Goal: Submit feedback/report problem: Leave review/rating

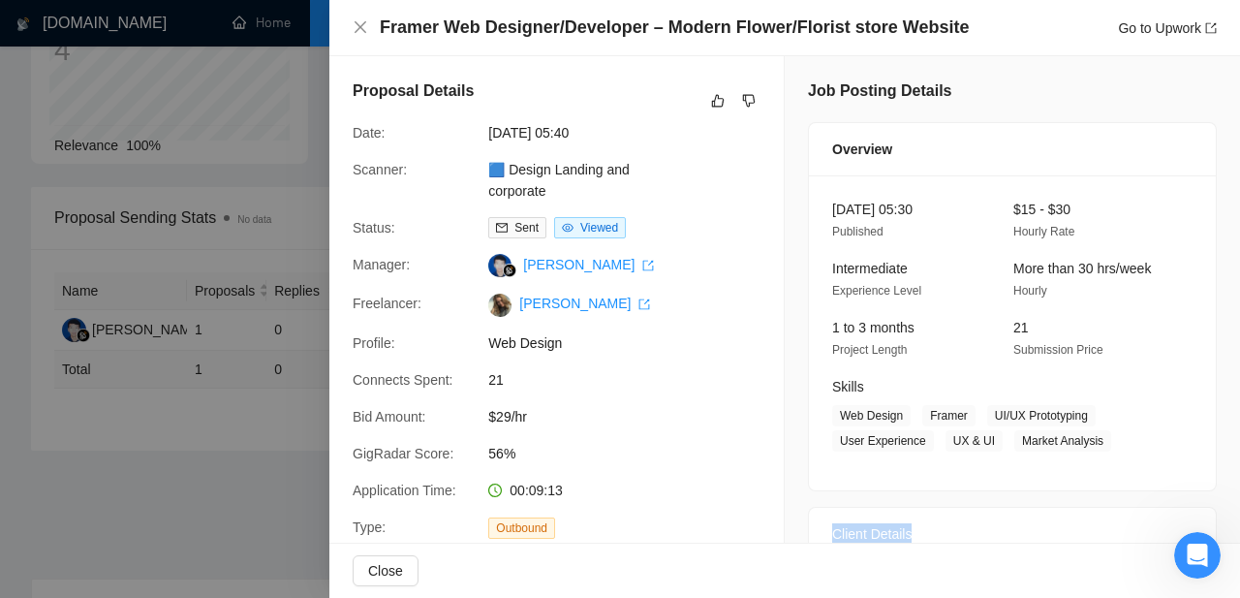
drag, startPoint x: 1186, startPoint y: 473, endPoint x: 834, endPoint y: 507, distance: 353.4
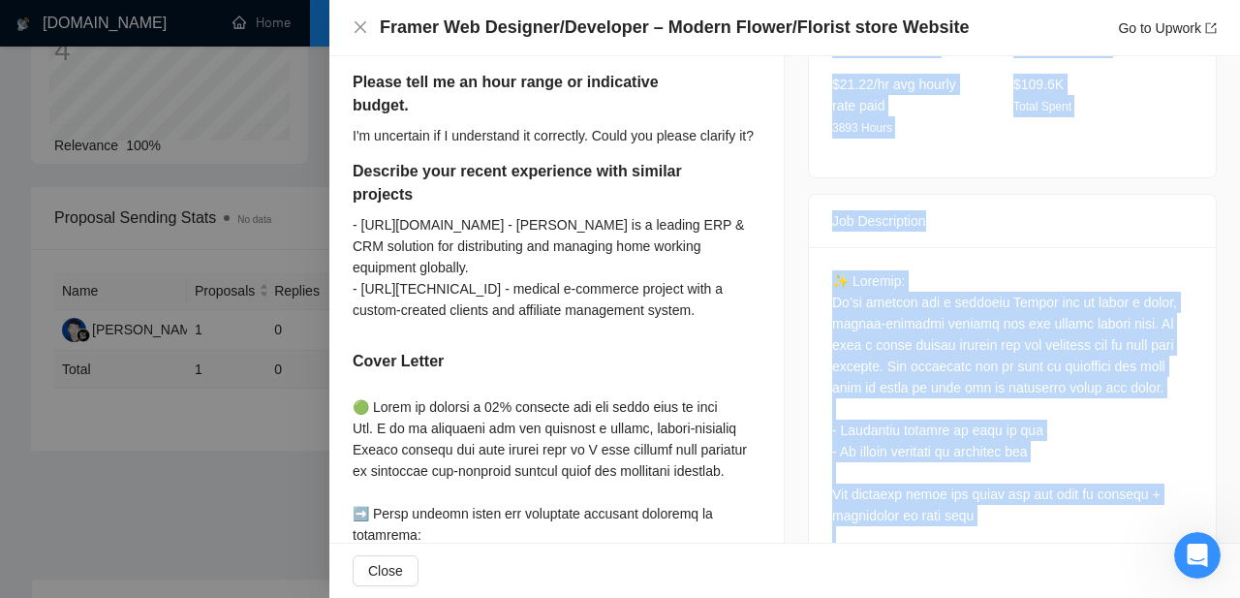
scroll to position [842, 0]
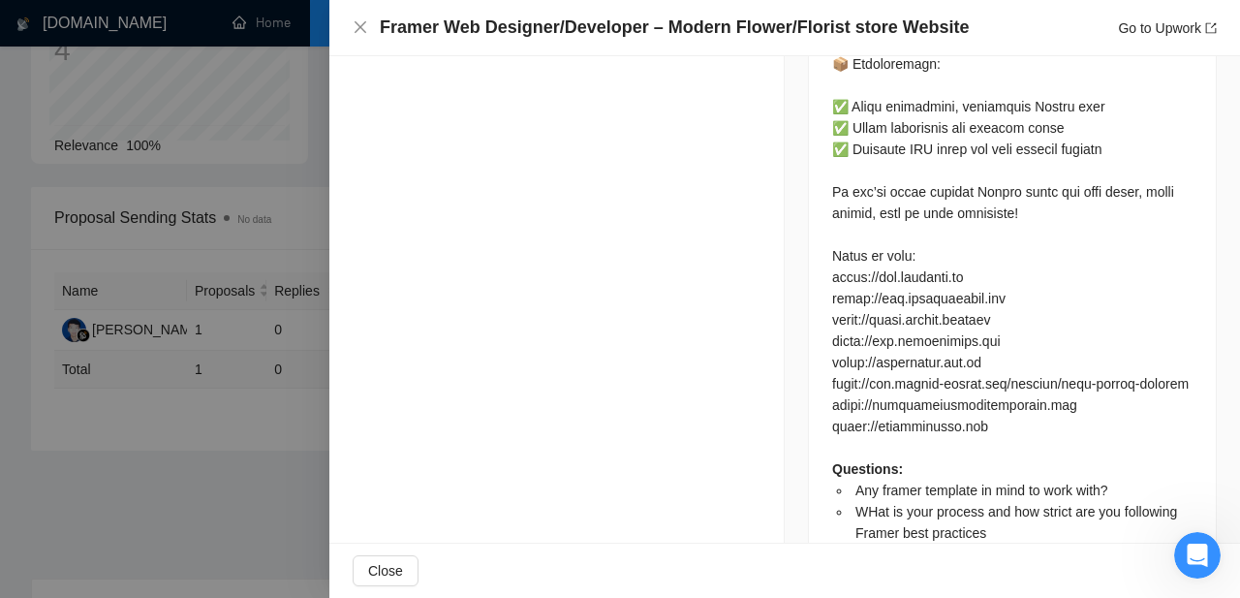
scroll to position [1825, 0]
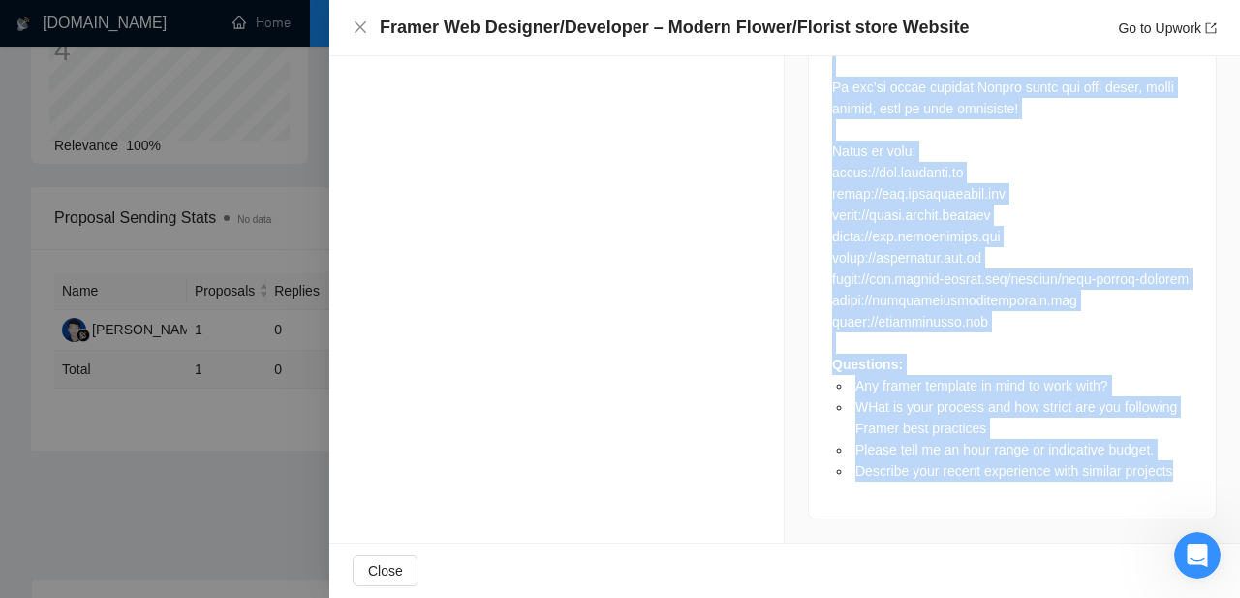
drag, startPoint x: 835, startPoint y: 71, endPoint x: 1189, endPoint y: 470, distance: 533.3
copy div "✨ Project: We’re looking for a creative Framer pro to build a sleek, mobile-fri…"
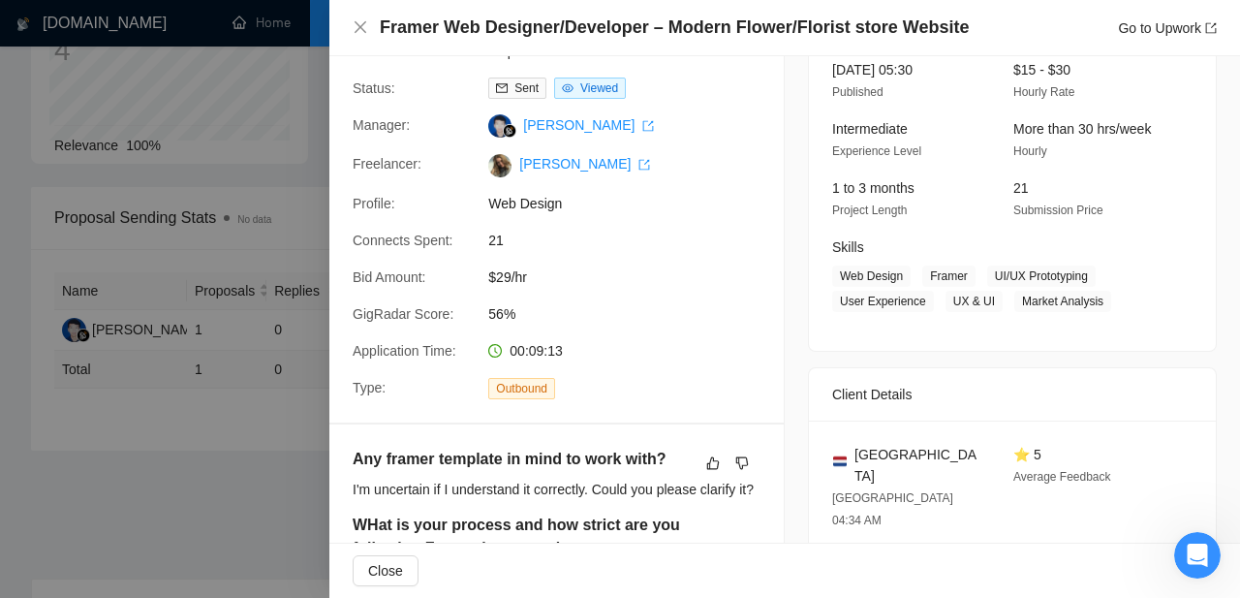
scroll to position [0, 0]
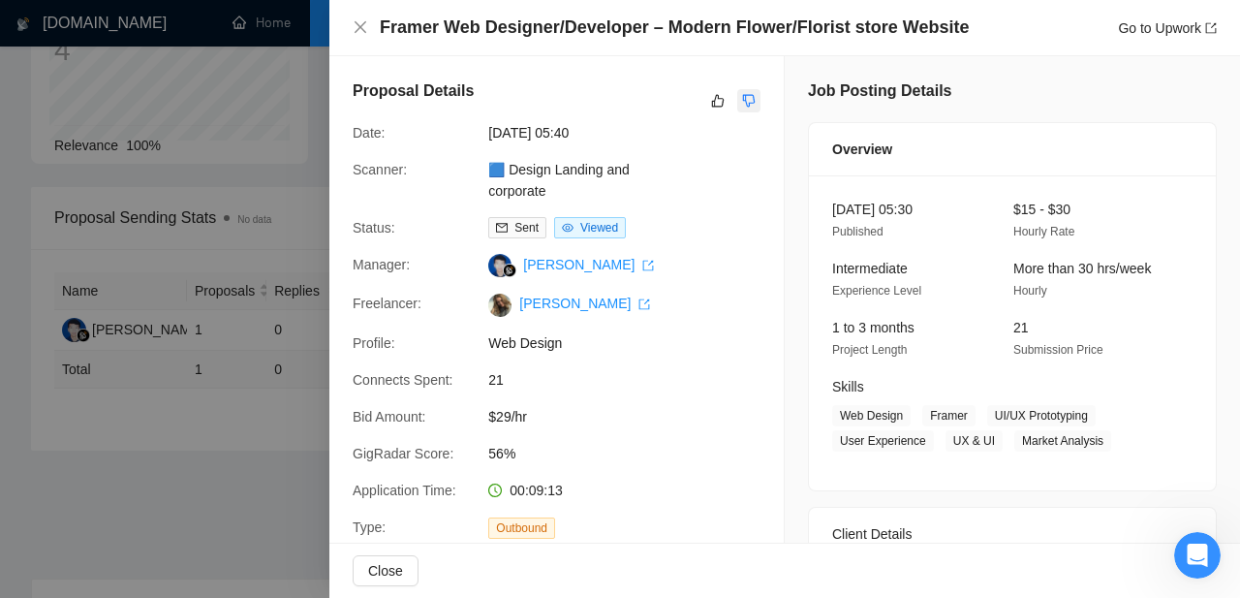
click at [745, 95] on icon "dislike" at bounding box center [749, 101] width 13 height 13
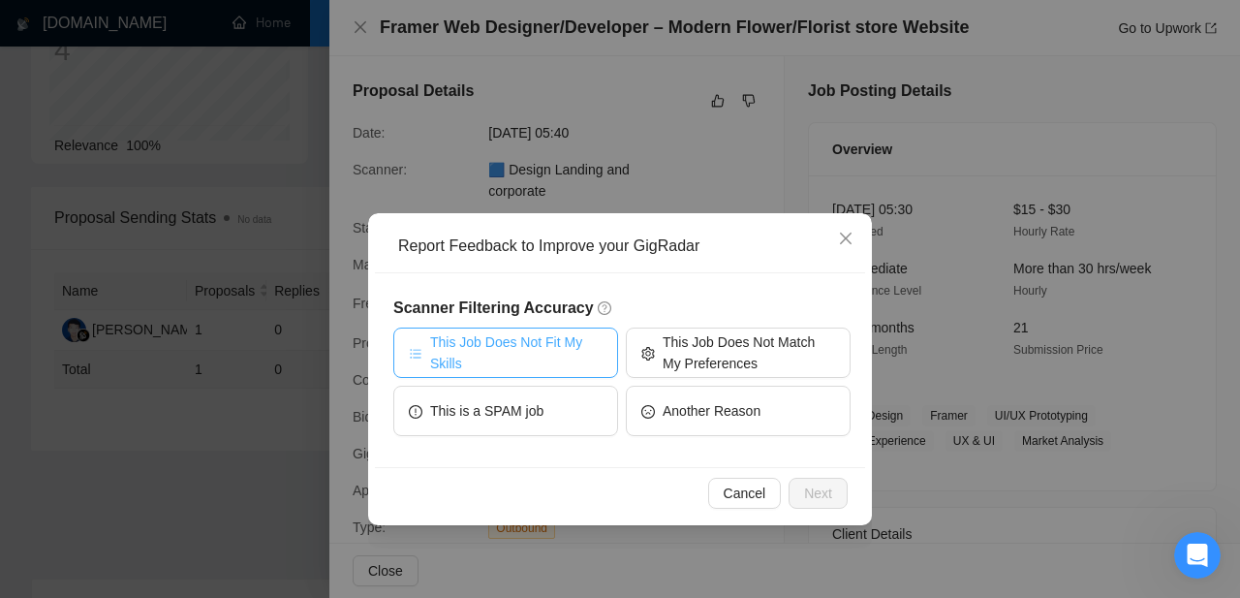
click at [534, 355] on span "This Job Does Not Fit My Skills" at bounding box center [516, 352] width 172 height 43
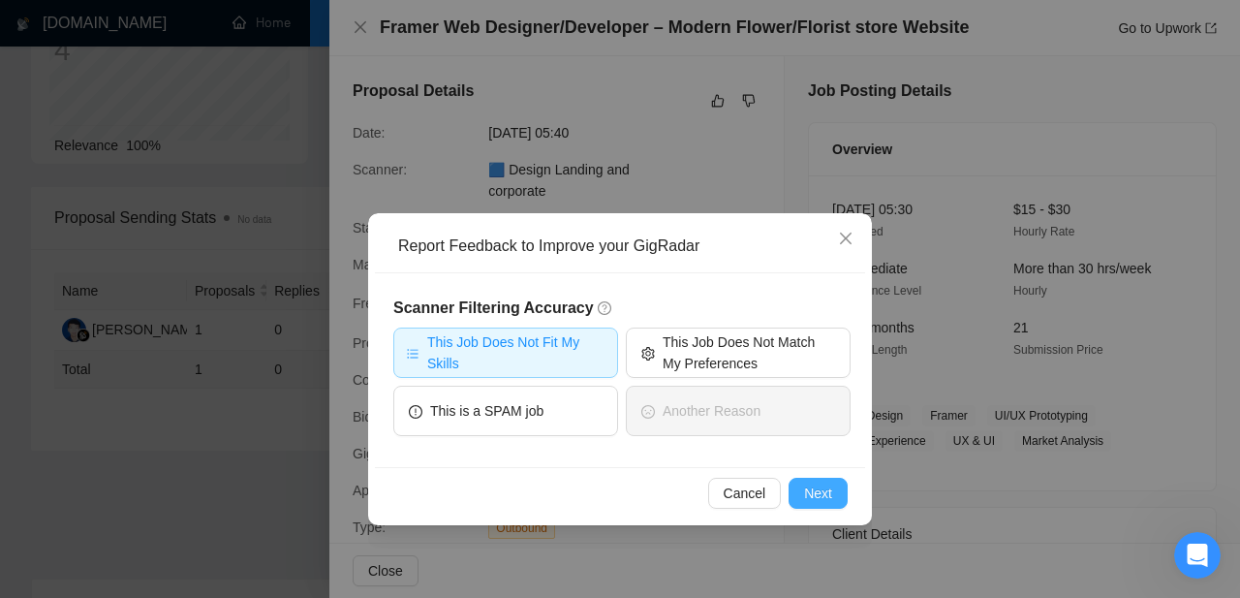
click at [818, 494] on span "Next" at bounding box center [818, 493] width 28 height 21
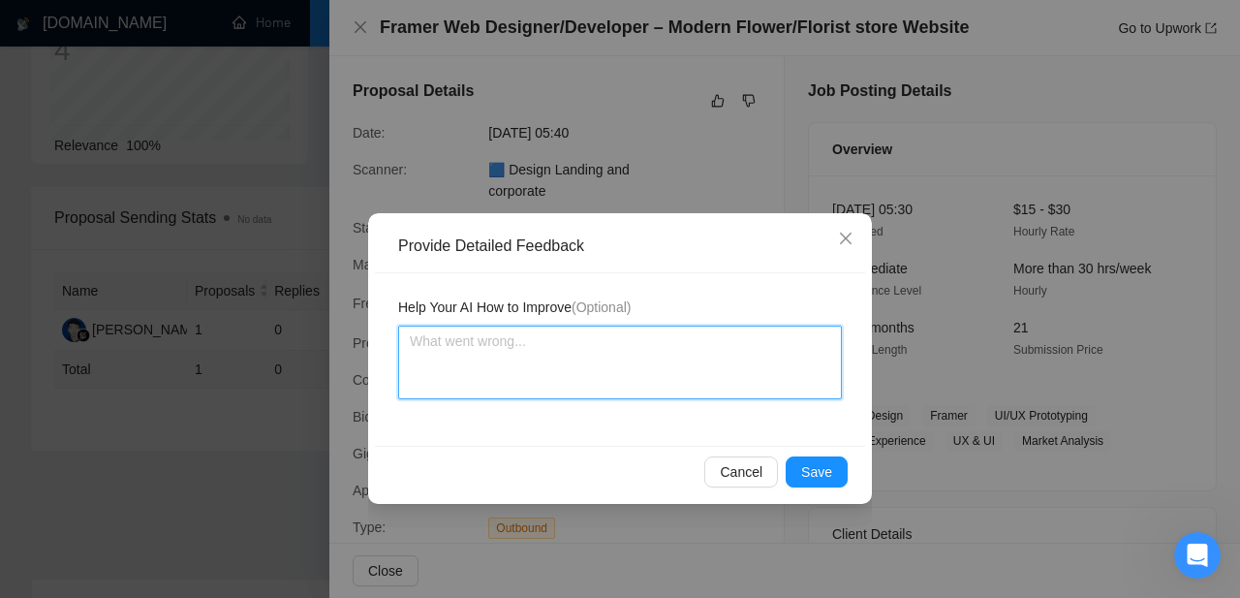
click at [543, 382] on textarea at bounding box center [620, 363] width 444 height 74
paste textarea "Don’t apply to jobs that require experience with Framer. This scanner is assign…"
type textarea "Don’t apply to jobs that require experience with Framer. This scanner is assign…"
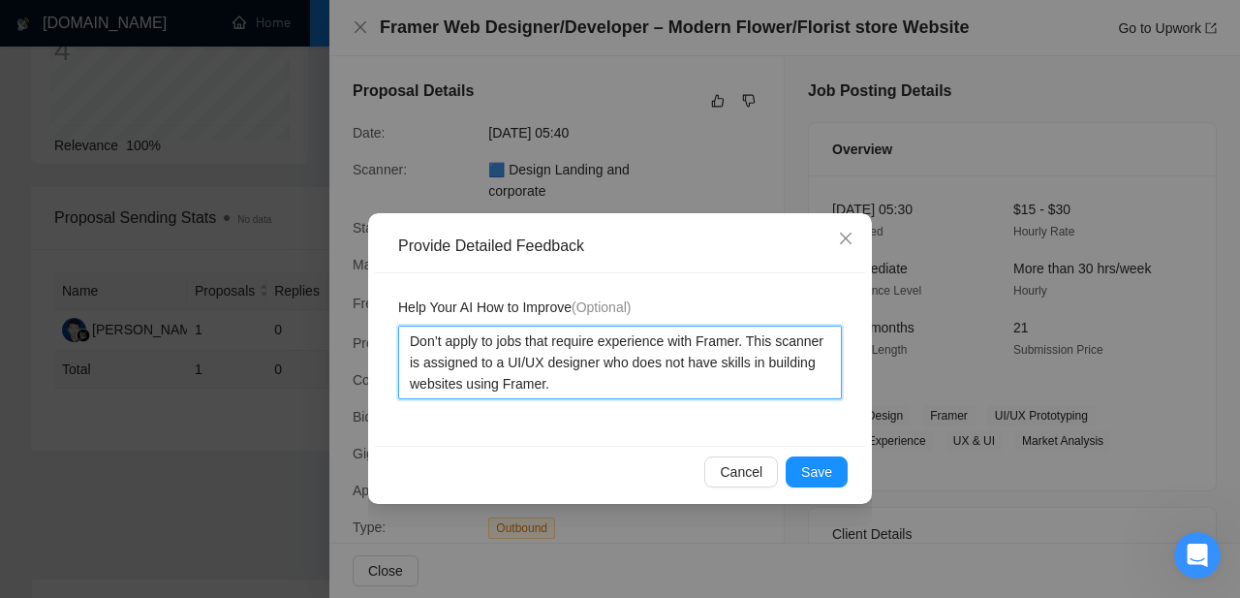
drag, startPoint x: 560, startPoint y: 390, endPoint x: 406, endPoint y: 382, distance: 154.3
click at [406, 382] on textarea "Don’t apply to jobs that require experience with Framer. This scanner is assign…" at bounding box center [620, 363] width 444 height 74
type textarea "Don’t apply to jobs that require experience with Framer. This scanner is assign…"
drag, startPoint x: 449, startPoint y: 387, endPoint x: 370, endPoint y: 266, distance: 143.5
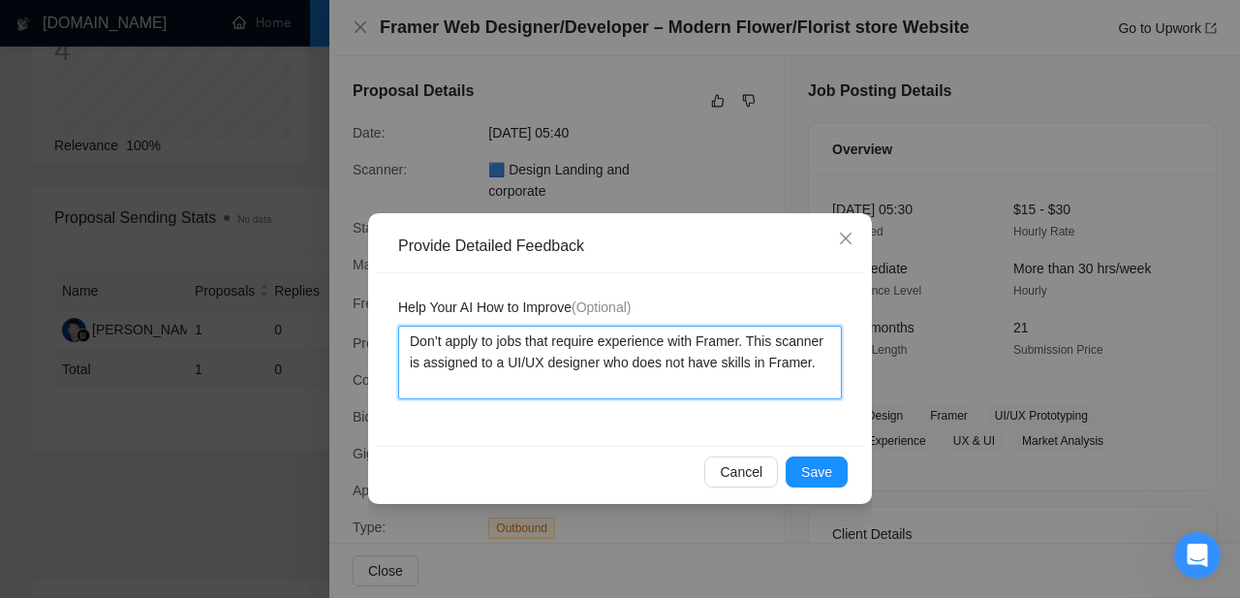
click at [398, 326] on textarea "Don’t apply to jobs that require experience with Framer. This scanner is assign…" at bounding box center [620, 363] width 444 height 74
type textarea "Don’t apply to jobs that require experience with Framer. This scanner is assign…"
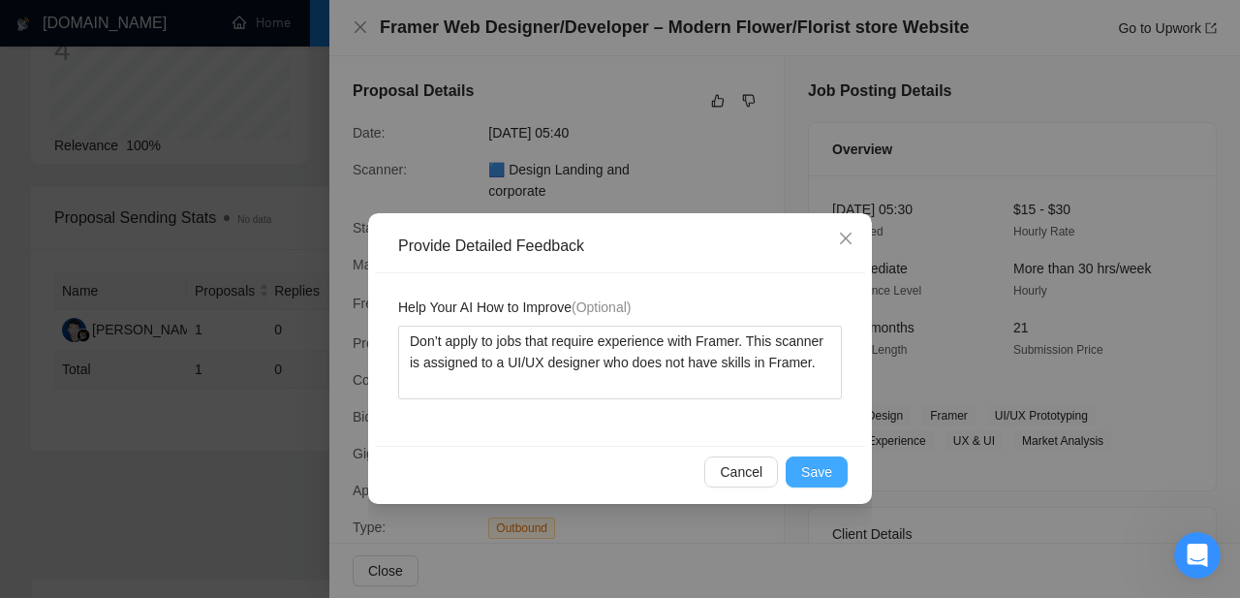
click at [826, 471] on span "Save" at bounding box center [816, 471] width 31 height 21
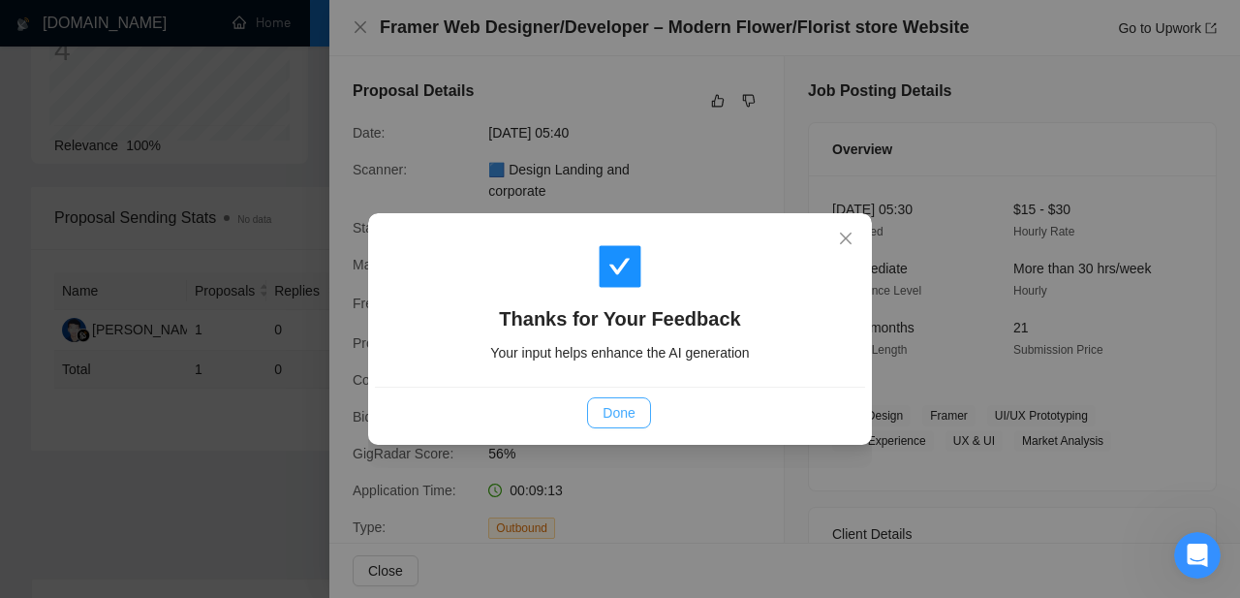
click at [621, 416] on span "Done" at bounding box center [619, 412] width 32 height 21
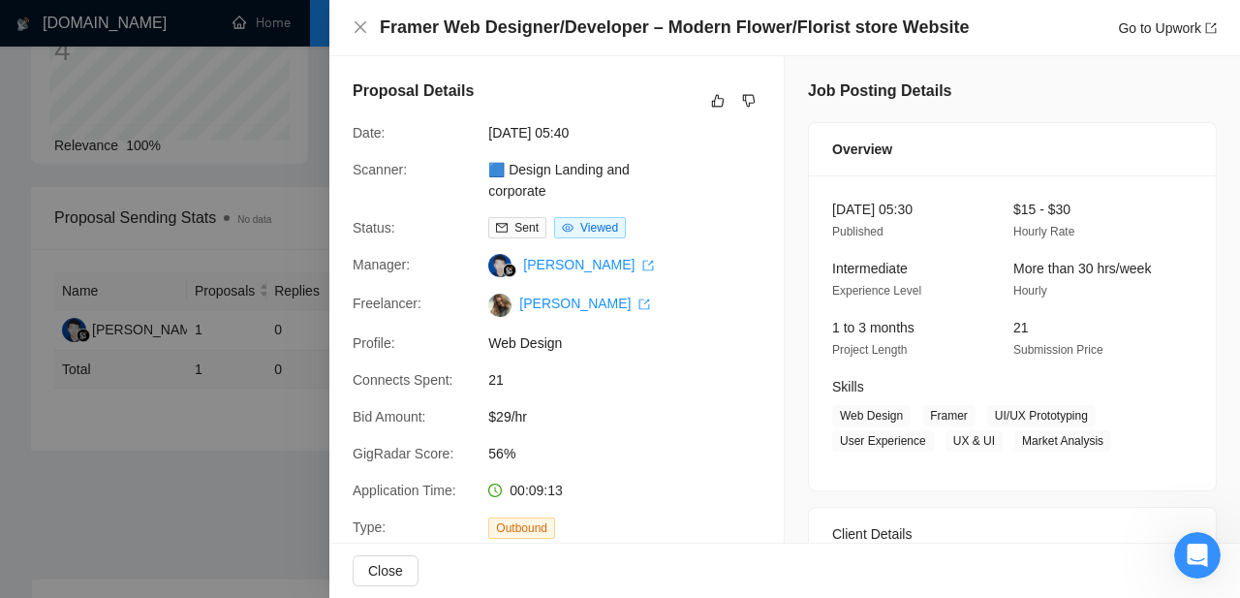
click at [183, 138] on div at bounding box center [620, 299] width 1240 height 598
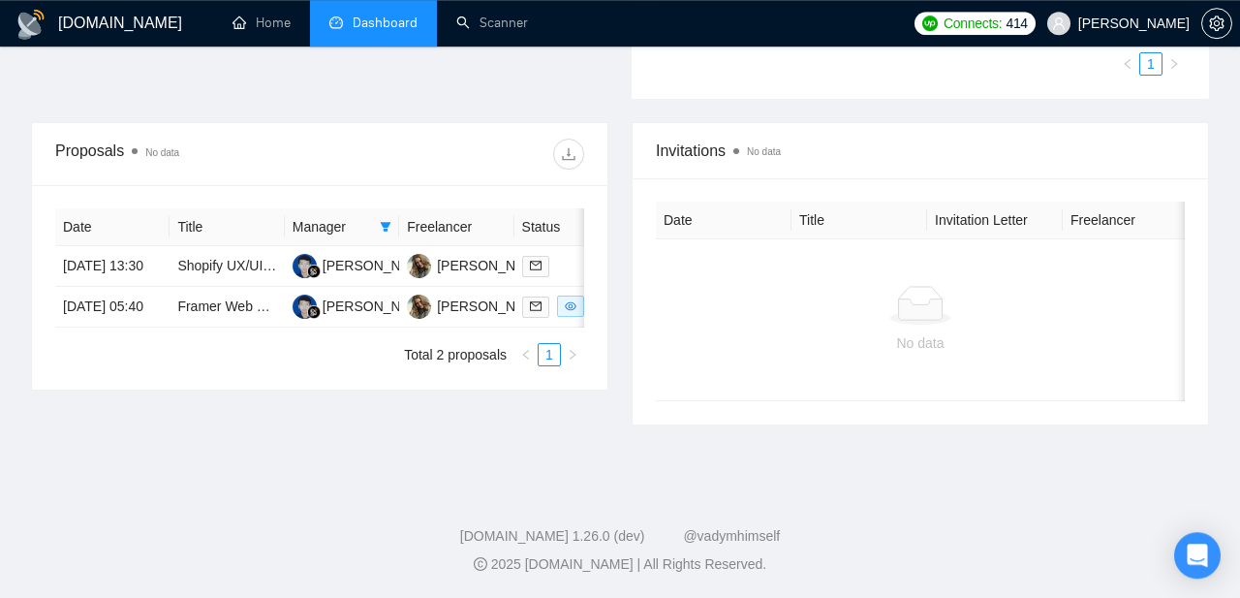
scroll to position [656, 0]
click at [202, 285] on td "Shopify UX/UI Designer (Pagefly/Shogun) 7-Day Full-Site Overhaul" at bounding box center [227, 266] width 114 height 41
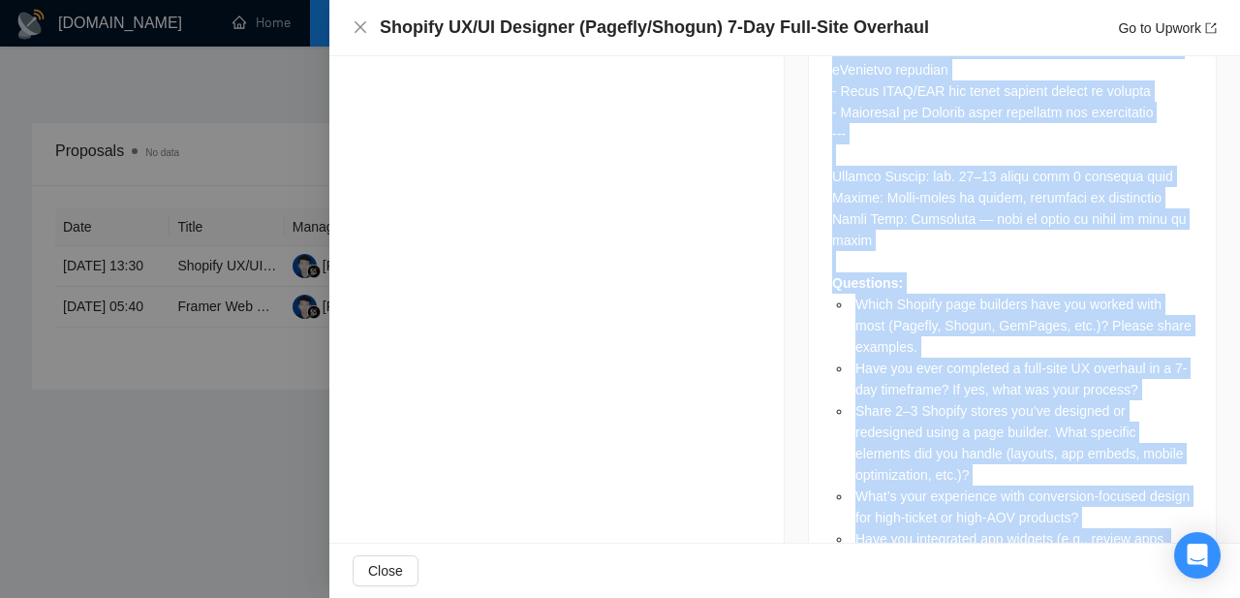
scroll to position [2810, 0]
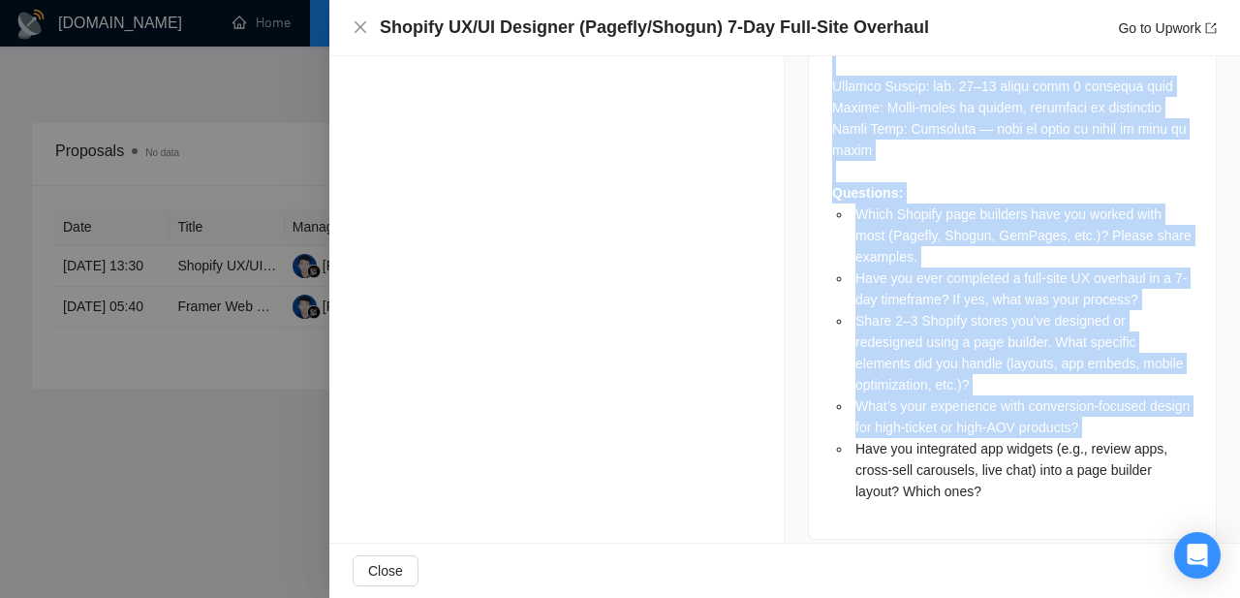
drag, startPoint x: 833, startPoint y: 99, endPoint x: 960, endPoint y: 515, distance: 434.6
copy div "Lo’ip dolorsi ame co adipiscinge Seddoei TE/IN Utlabore etdo magnaa enimad mi V…"
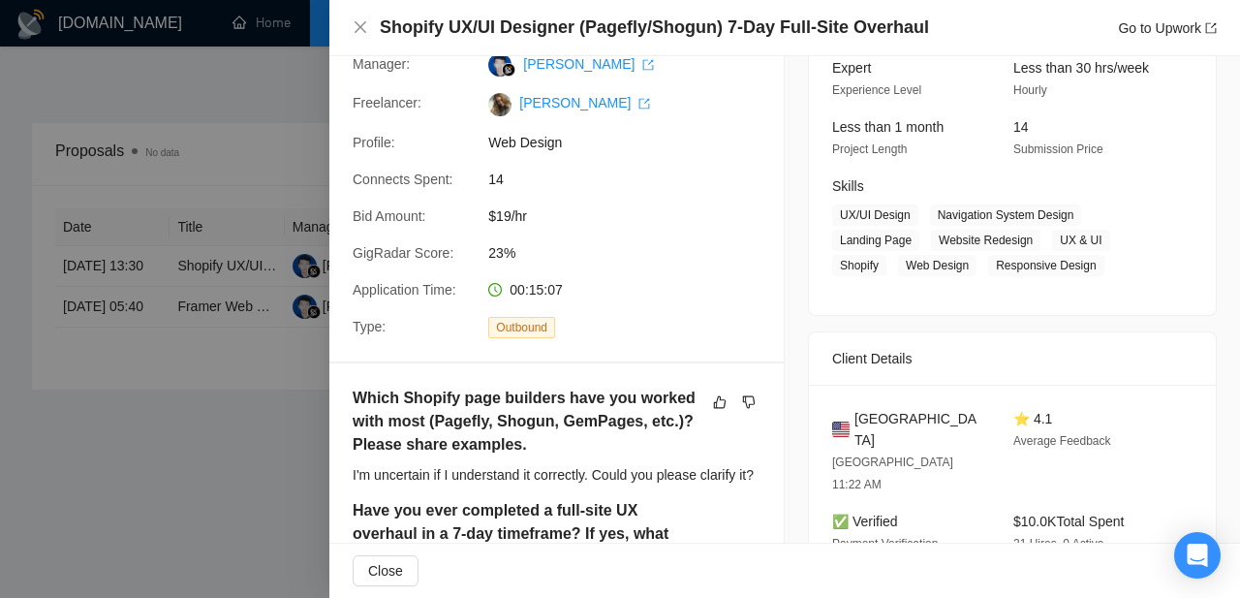
scroll to position [0, 0]
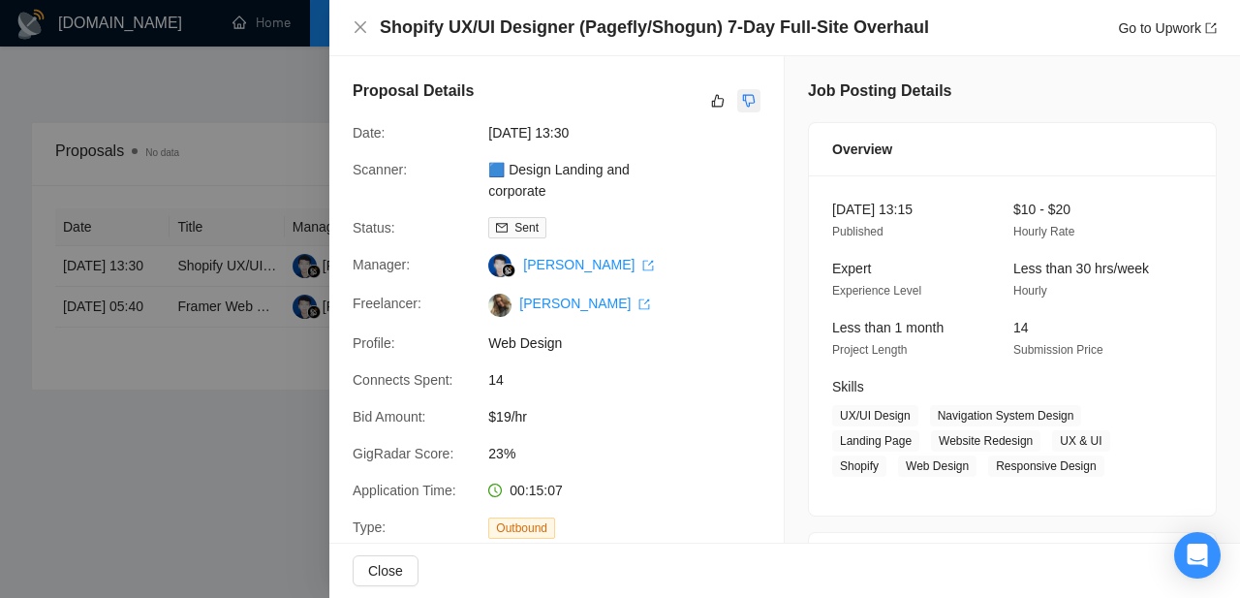
click at [752, 101] on icon "dislike" at bounding box center [749, 101] width 14 height 16
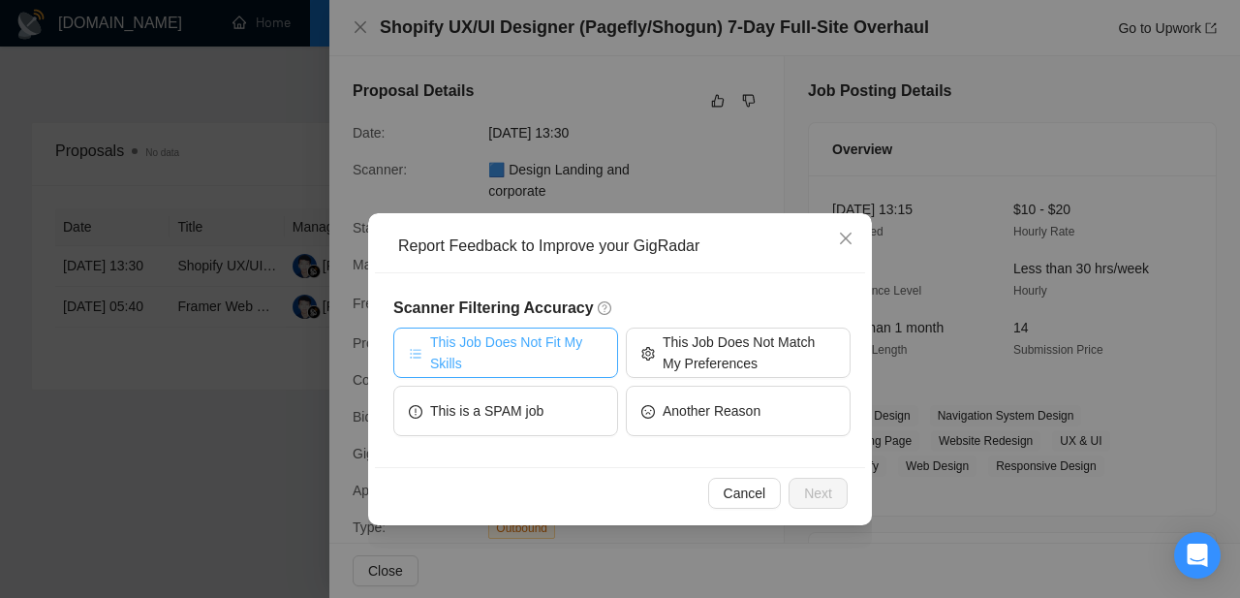
click at [568, 355] on span "This Job Does Not Fit My Skills" at bounding box center [516, 352] width 172 height 43
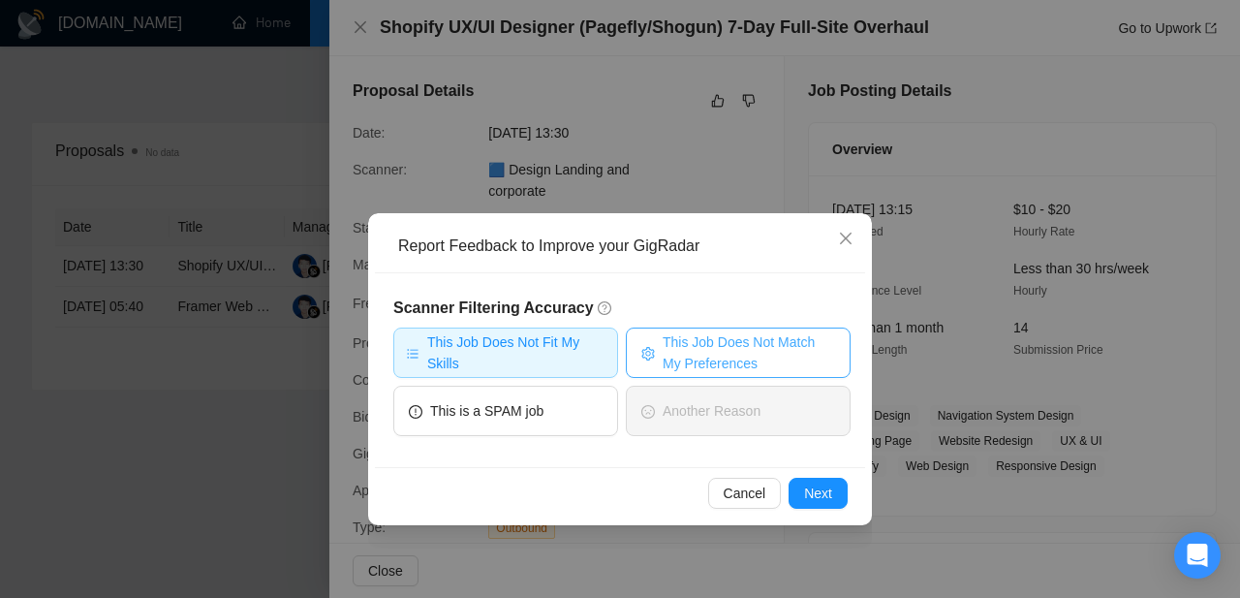
click at [684, 352] on span "This Job Does Not Match My Preferences" at bounding box center [749, 352] width 172 height 43
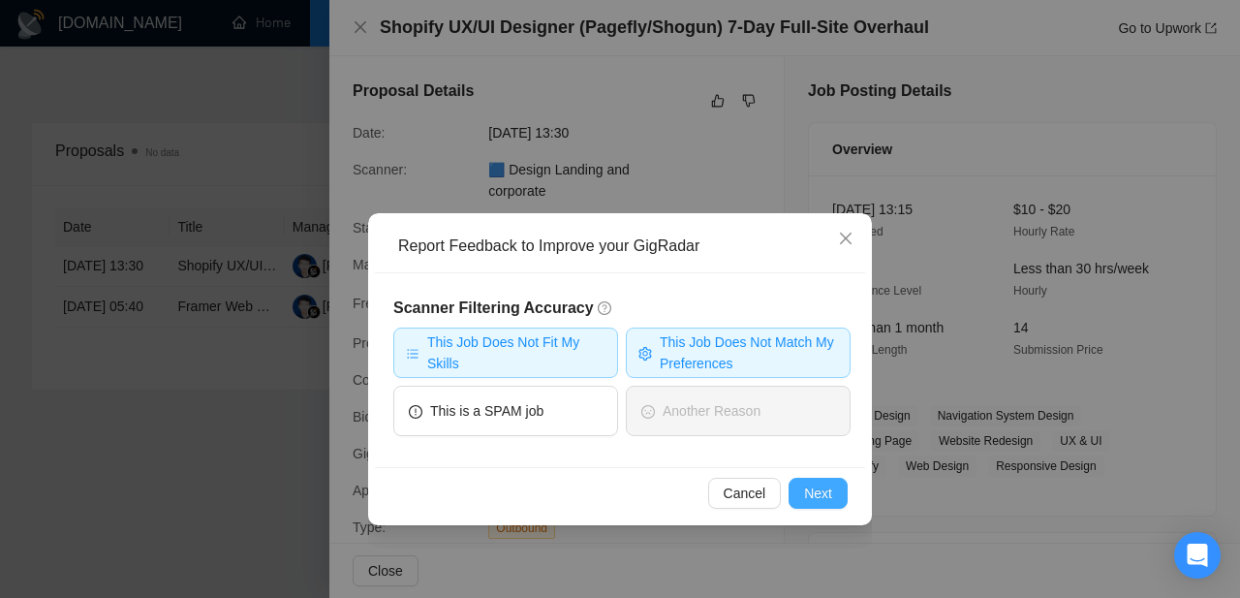
click at [837, 491] on button "Next" at bounding box center [818, 493] width 59 height 31
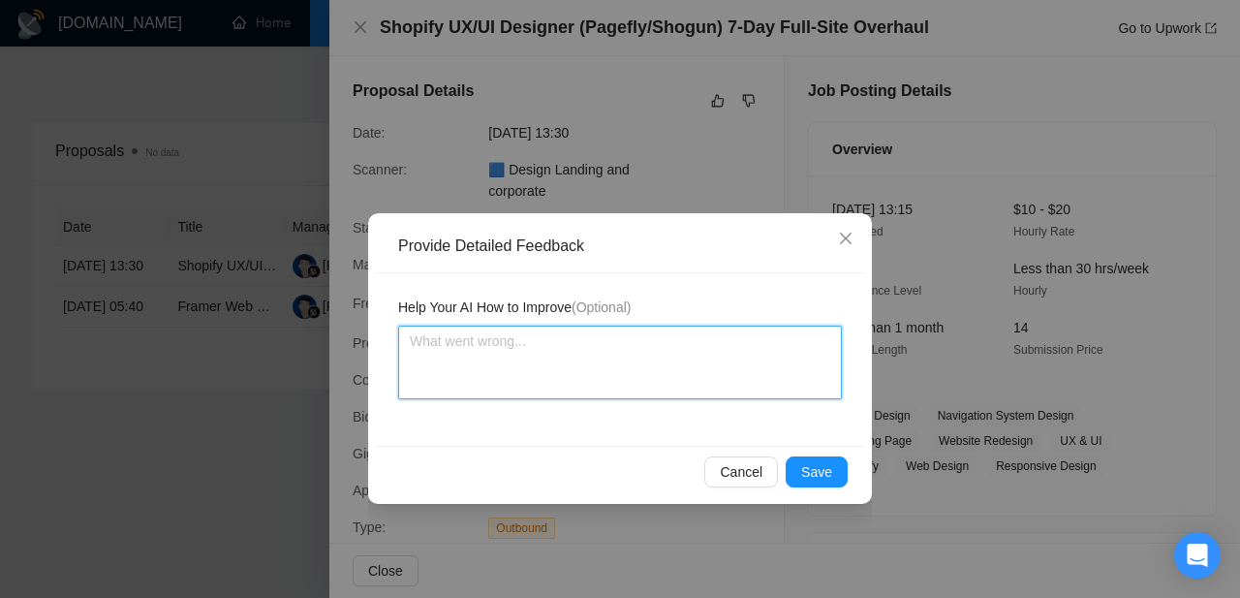
click at [612, 375] on textarea at bounding box center [620, 363] width 444 height 74
paste textarea "Don’t apply to jobs that require Shopify UX/UI design experience, or projects w…"
type textarea "Don’t apply to jobs that require Shopify UX/UI design experience, or projects w…"
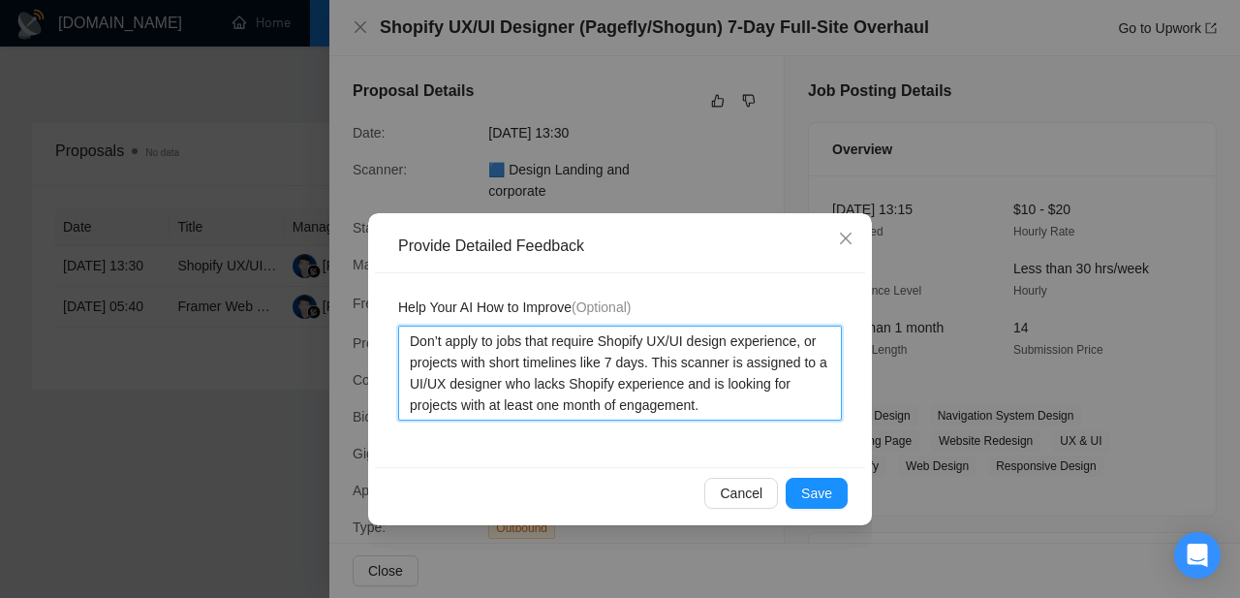
click at [421, 364] on textarea "Don’t apply to jobs that require Shopify UX/UI design experience, or projects w…" at bounding box center [620, 373] width 444 height 95
type textarea "Don’t apply to jobs that require Shopify UX/UI design experience, o projects wi…"
type textarea "Don’t apply to jobs that require Shopify UX/UI design experience, projects with…"
type textarea "Don’t apply to jobs that require Shopify UX/UI design experience projects with …"
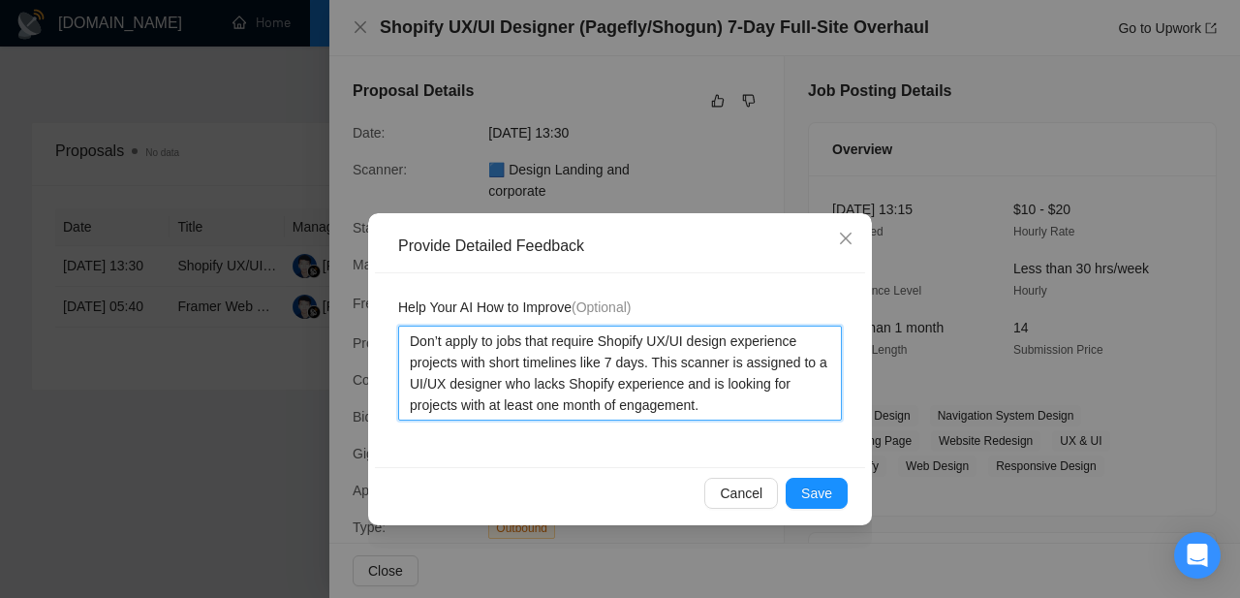
type textarea "Don’t apply to jobs that require Shopify UX/UI design experience projects with …"
type textarea "Don’t apply to jobs that require Shopify UX/UI design experience a projects wit…"
type textarea "Don’t apply to jobs that require Shopify UX/UI design experience an projects wi…"
type textarea "Don’t apply to jobs that require Shopify UX/UI design experience and projects w…"
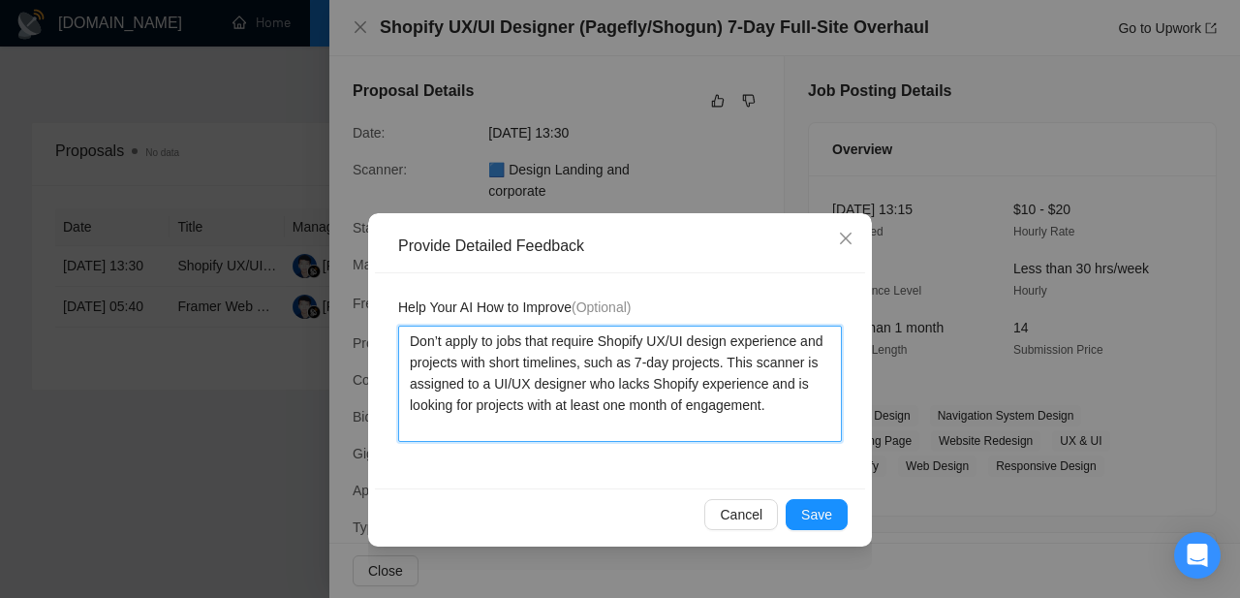
click at [725, 386] on textarea "Don’t apply to jobs that require Shopify UX/UI design experience and projects w…" at bounding box center [620, 384] width 444 height 116
type textarea "Don’t apply to jobs that require Shopify UX/UI design experience and projects w…"
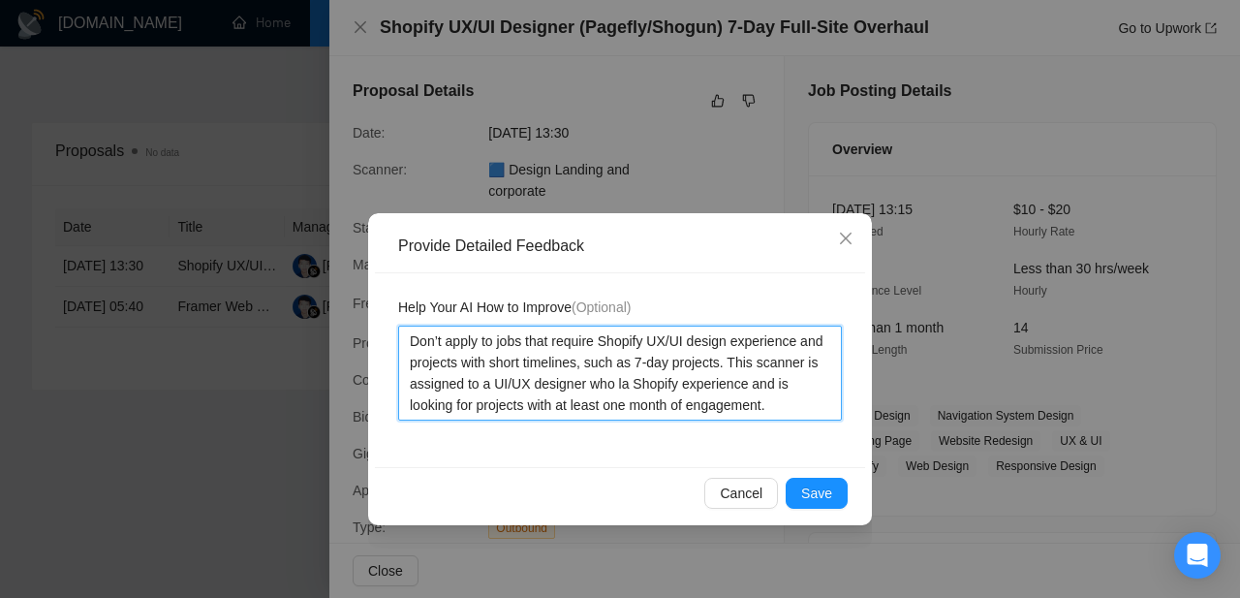
type textarea "Don’t apply to jobs that require Shopify UX/UI design experience and projects w…"
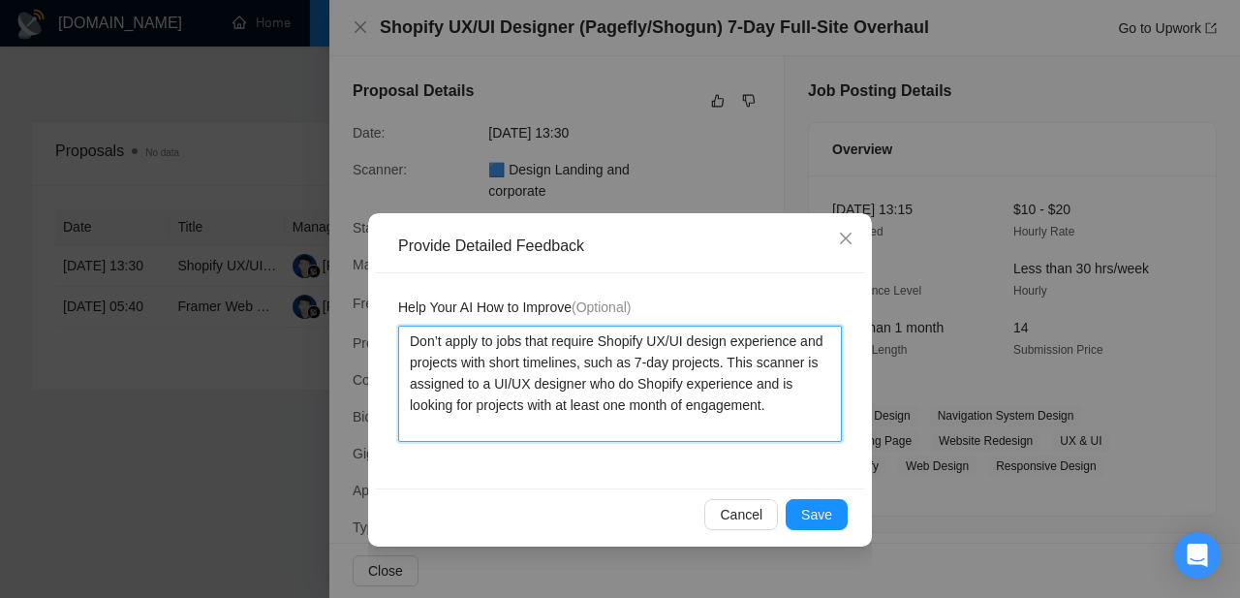
type textarea "Don’t apply to jobs that require Shopify UX/UI design experience and projects w…"
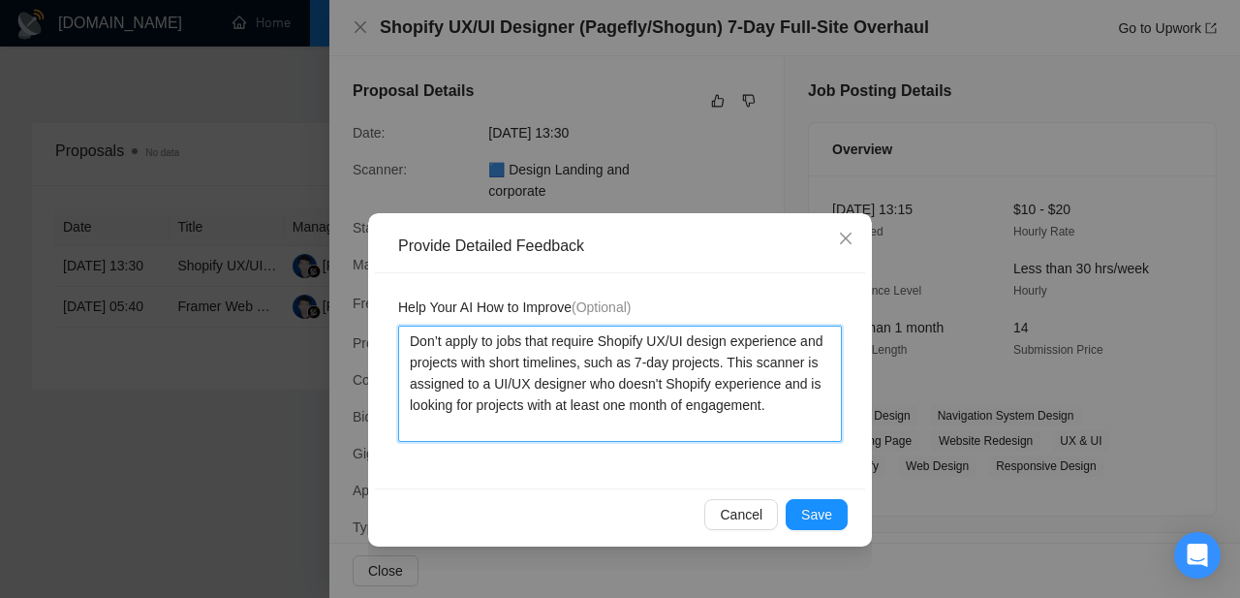
type textarea "Don’t apply to jobs that require Shopify UX/UI design experience and projects w…"
click at [720, 402] on textarea "Don’t apply to jobs that require Shopify UX/UI design experience and projects w…" at bounding box center [620, 384] width 444 height 116
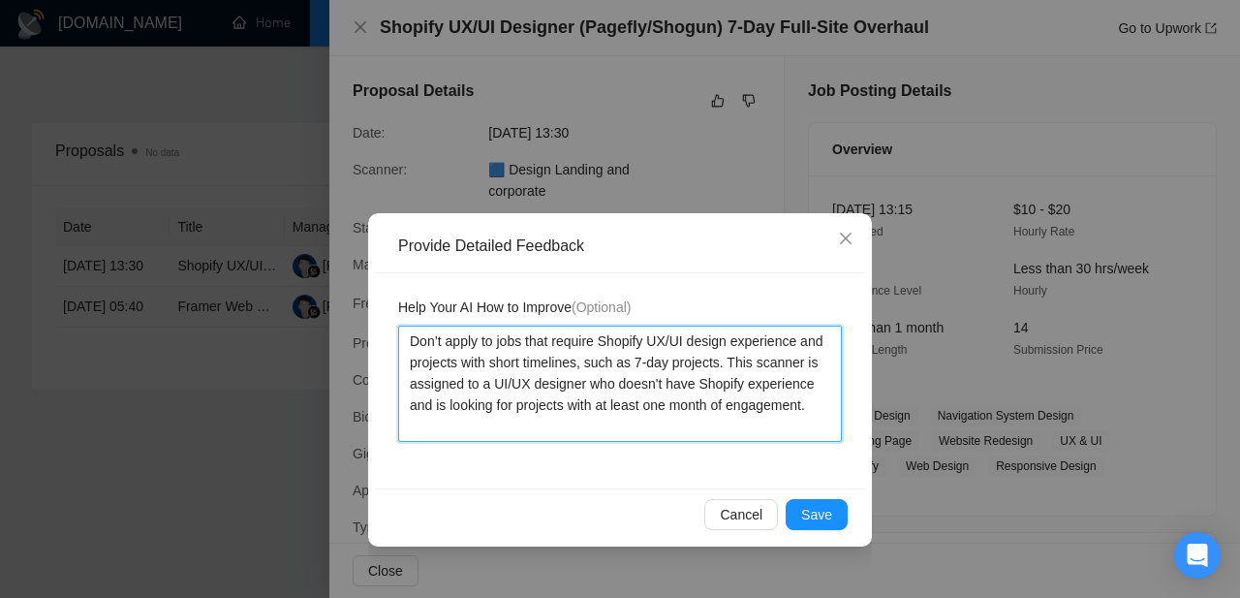
click at [531, 423] on textarea "Don’t apply to jobs that require Shopify UX/UI design experience and projects w…" at bounding box center [620, 384] width 444 height 116
drag, startPoint x: 531, startPoint y: 421, endPoint x: 396, endPoint y: 309, distance: 175.4
click at [398, 326] on textarea "Don’t apply to jobs that require Shopify UX/UI design experience and projects w…" at bounding box center [620, 384] width 444 height 116
type textarea "Don’t apply to jobs that require Shopify UX/UI design experience and projects w…"
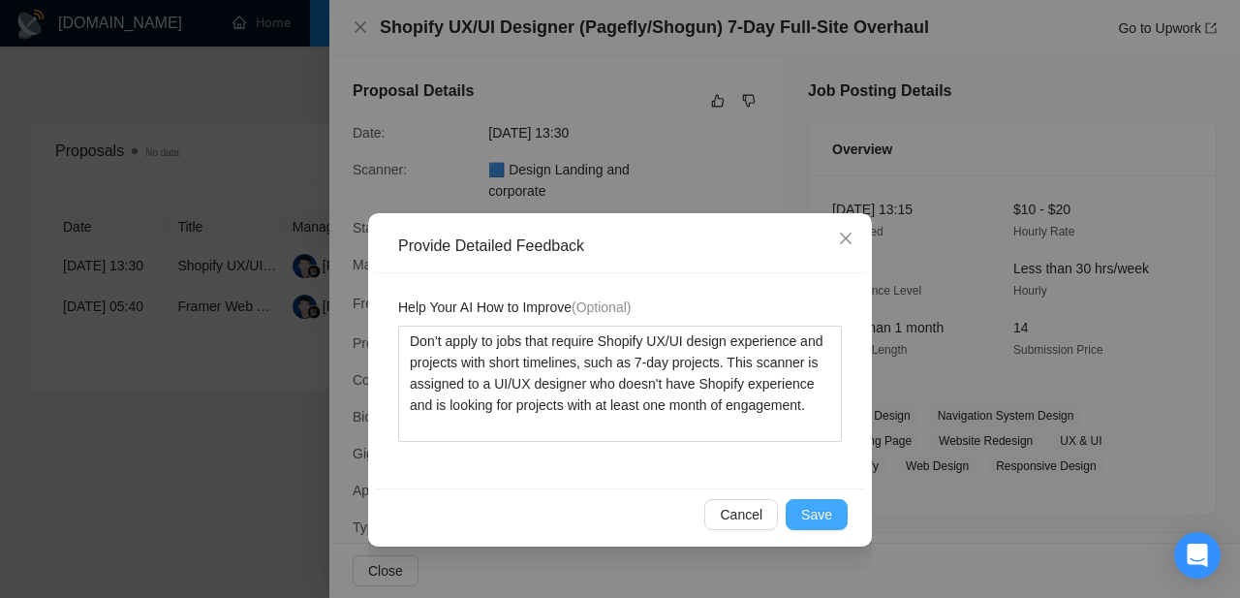
click at [810, 520] on span "Save" at bounding box center [816, 514] width 31 height 21
